Goal: Find contact information: Find contact information

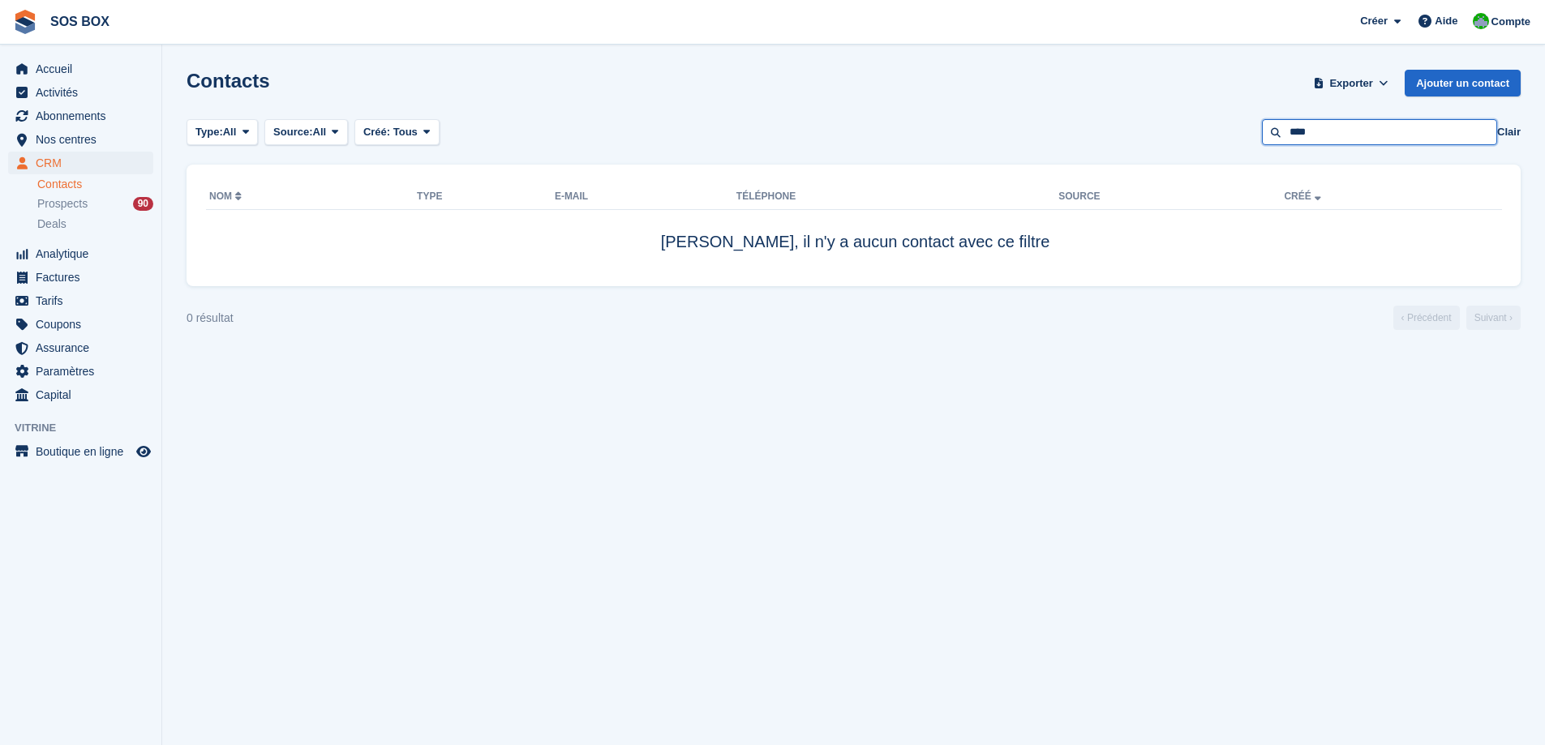
drag, startPoint x: 1335, startPoint y: 131, endPoint x: 1174, endPoint y: 131, distance: 160.6
click at [1174, 131] on div "Type: All Tous Prospect Client Source: All Tous Vitrine Back-office Pre-Opening…" at bounding box center [854, 132] width 1334 height 27
type input "**********"
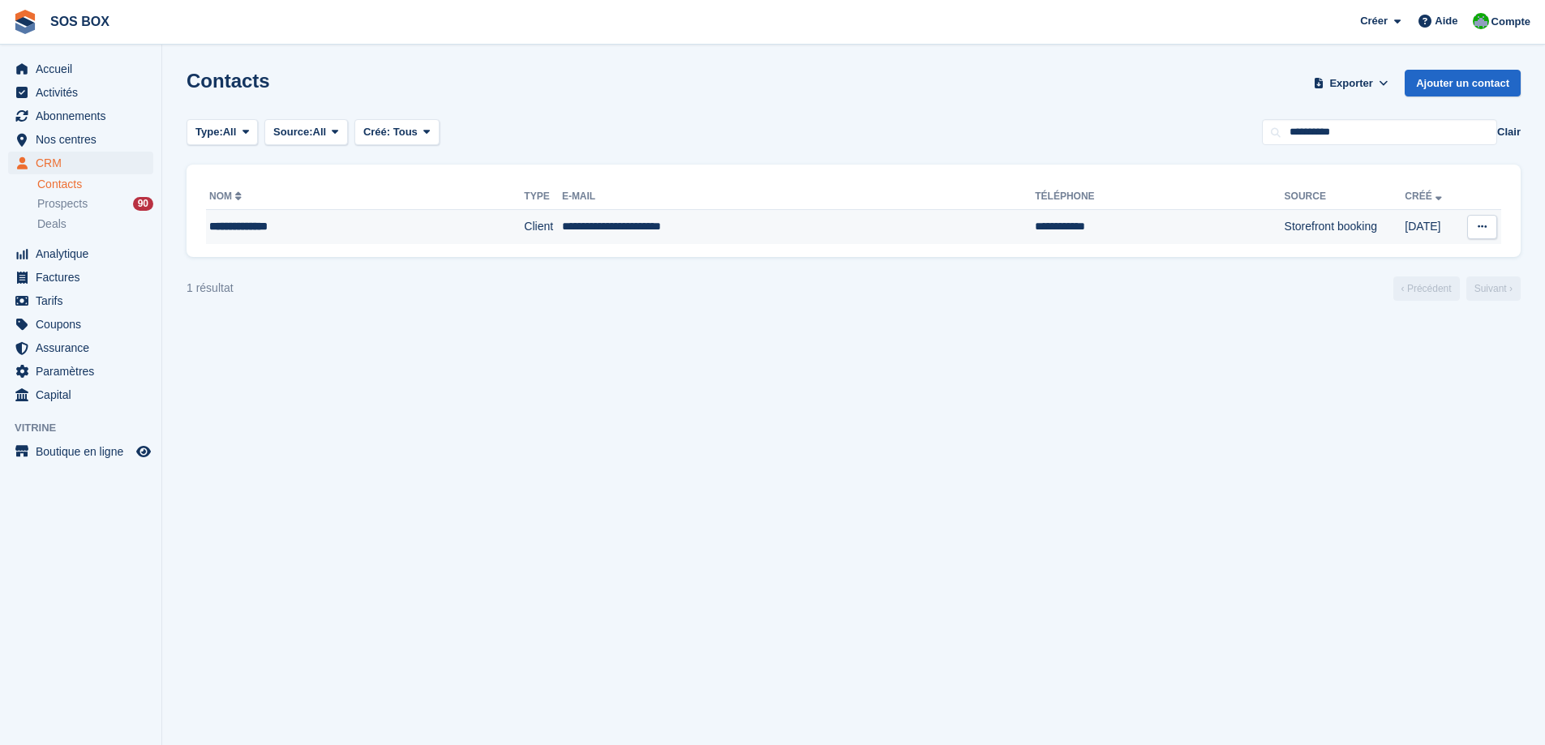
click at [1285, 238] on td "Storefront booking" at bounding box center [1345, 227] width 121 height 34
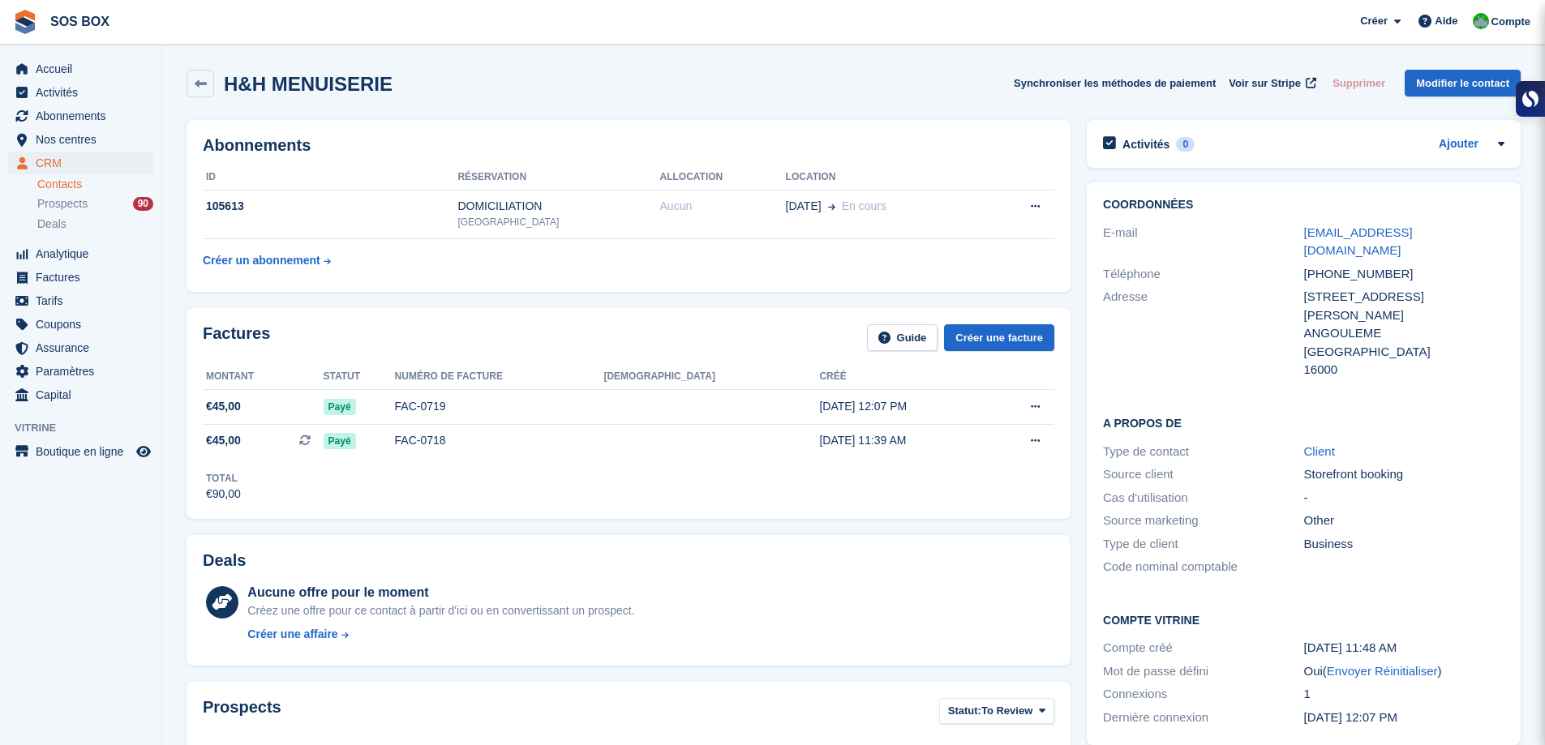
drag, startPoint x: 1468, startPoint y: 232, endPoint x: 1269, endPoint y: 238, distance: 198.8
click at [1269, 238] on div "E-mail [EMAIL_ADDRESS][DOMAIN_NAME]" at bounding box center [1303, 241] width 401 height 41
copy div "[EMAIL_ADDRESS][DOMAIN_NAME]"
